Goal: Task Accomplishment & Management: Manage account settings

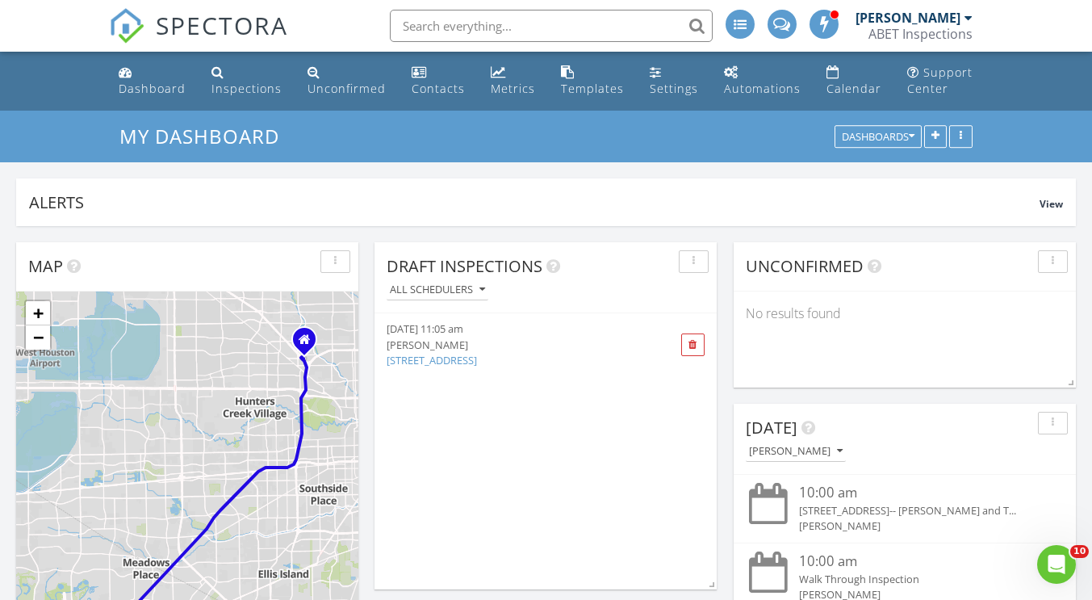
scroll to position [1373, 1117]
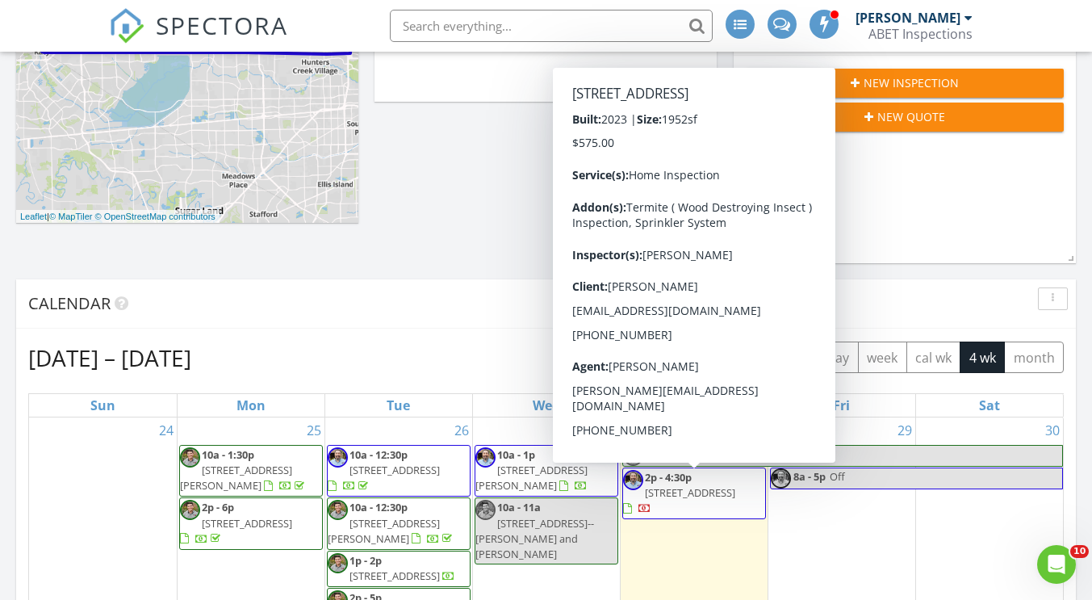
scroll to position [484, 0]
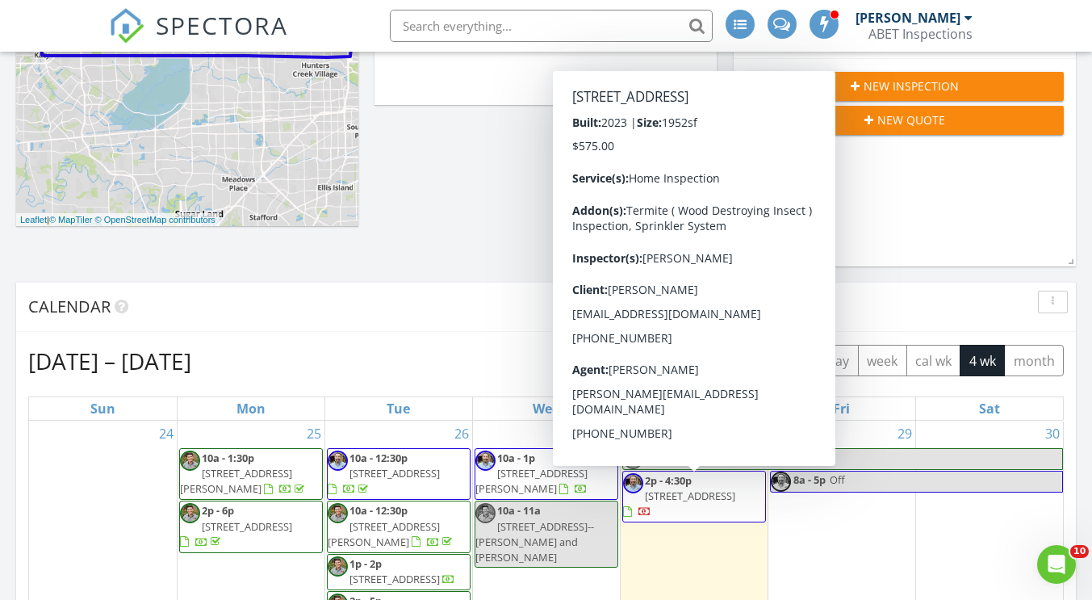
click at [713, 500] on span "4955 Tan Briar Dr, Katy 77493" at bounding box center [690, 495] width 90 height 15
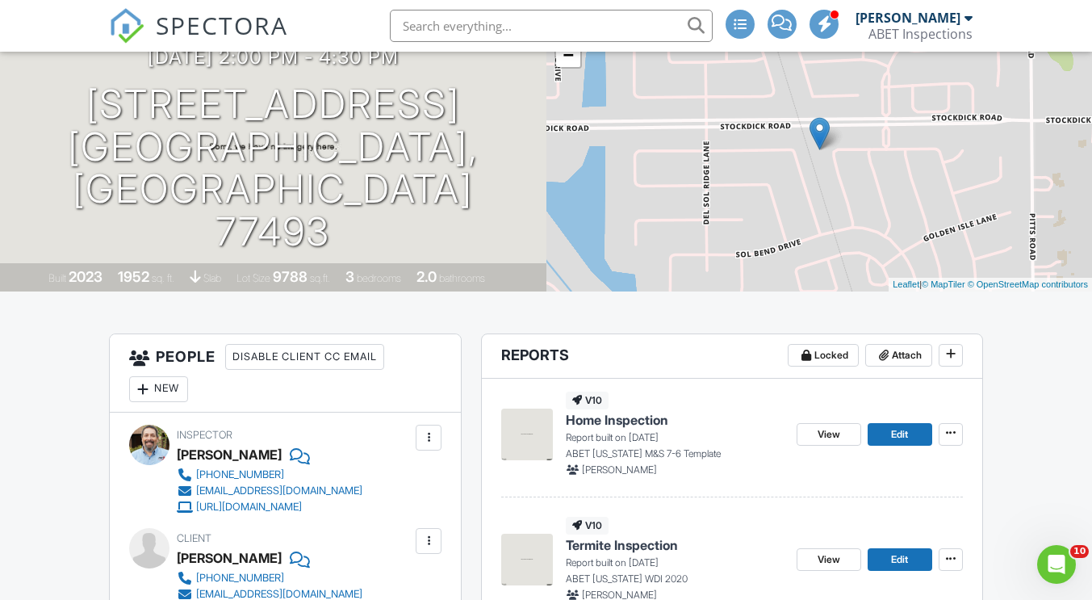
scroll to position [161, 0]
